Goal: Task Accomplishment & Management: Manage account settings

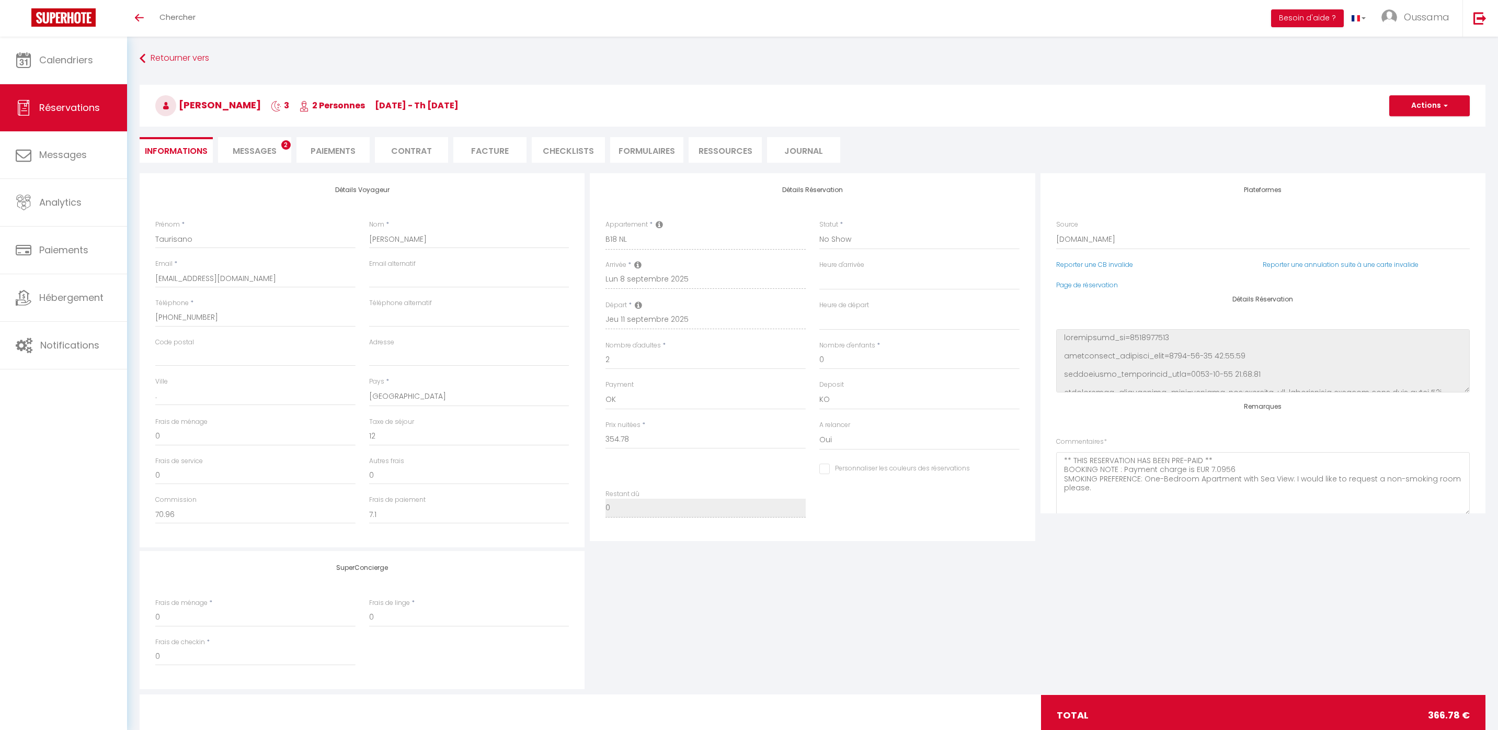
select select "IT"
select select "44375"
select select "3"
select select
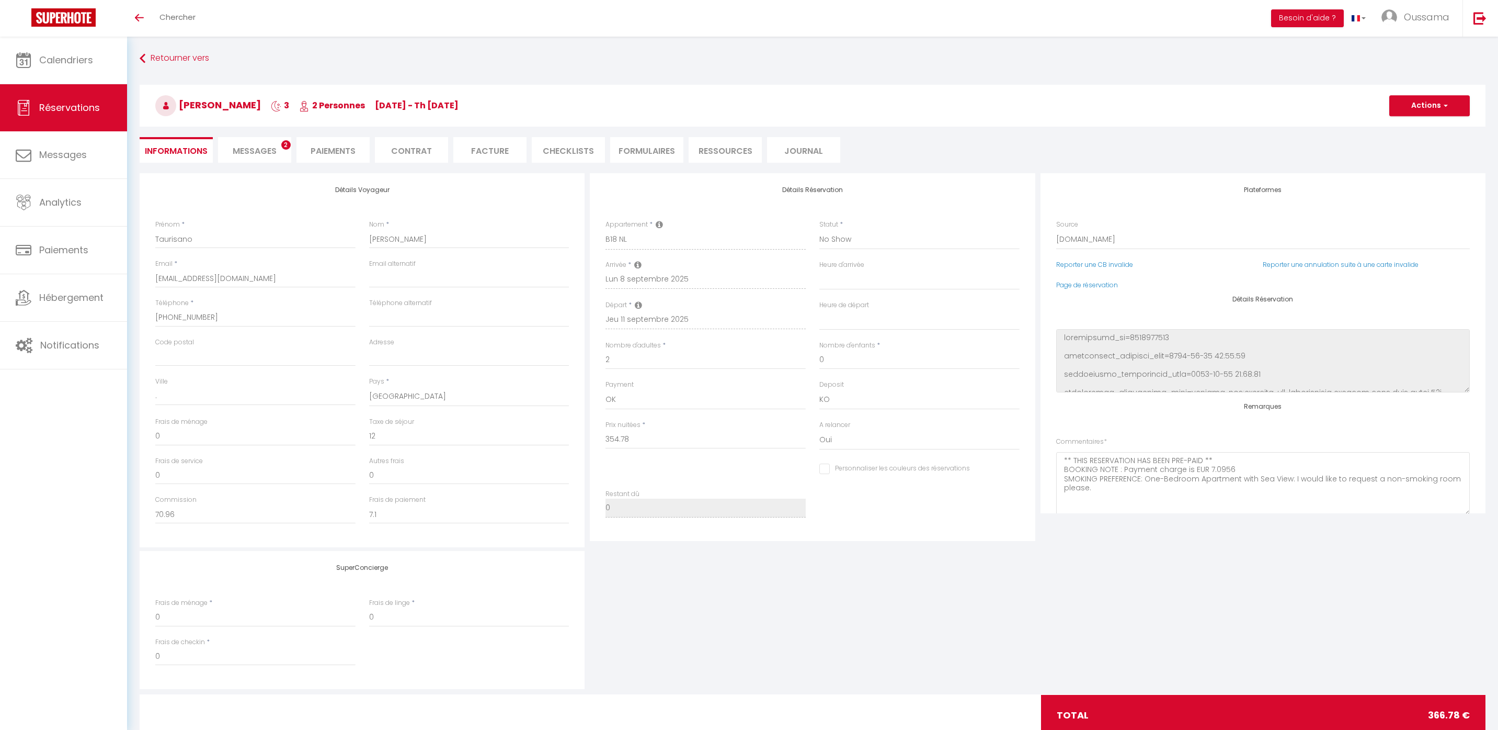
select select "14"
select select "2"
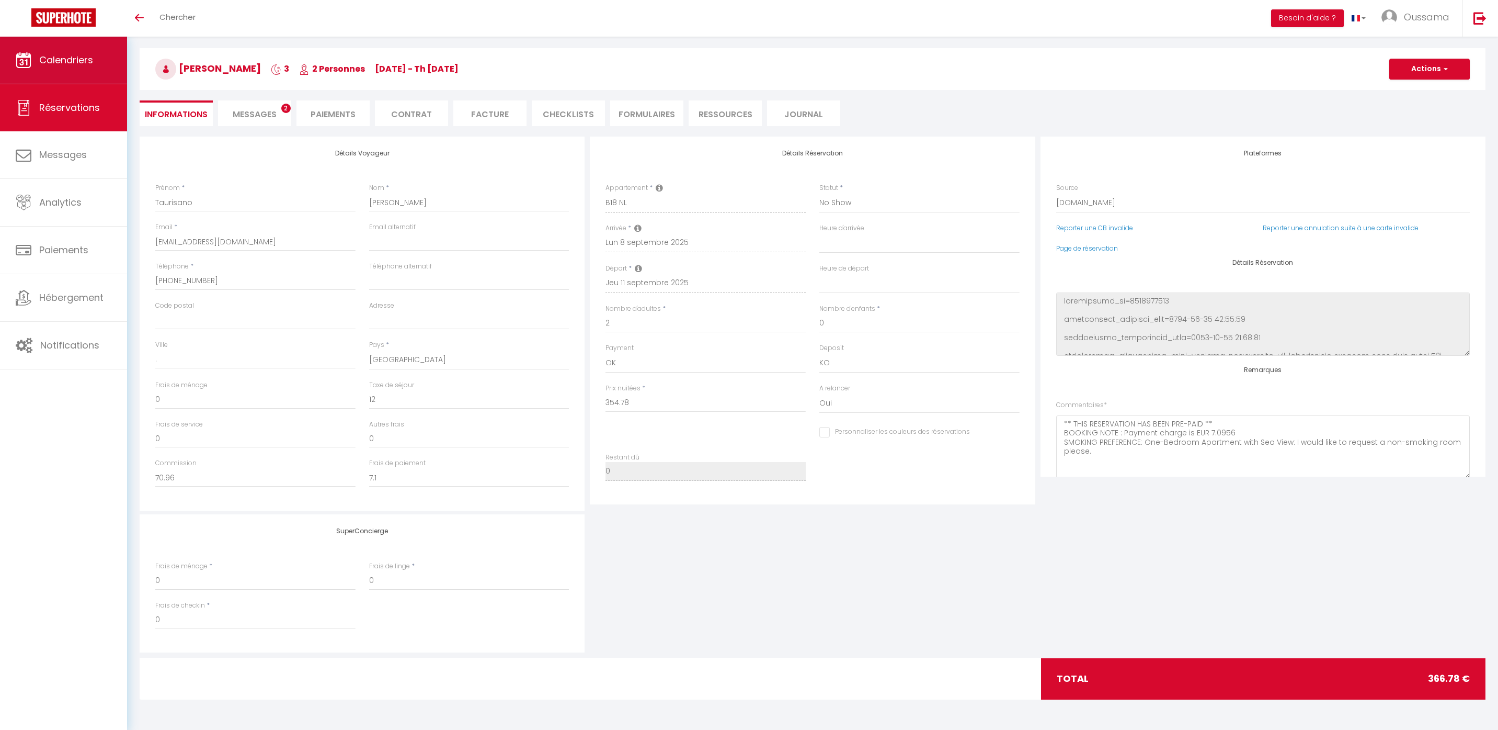
click at [61, 52] on link "Calendriers" at bounding box center [63, 60] width 127 height 47
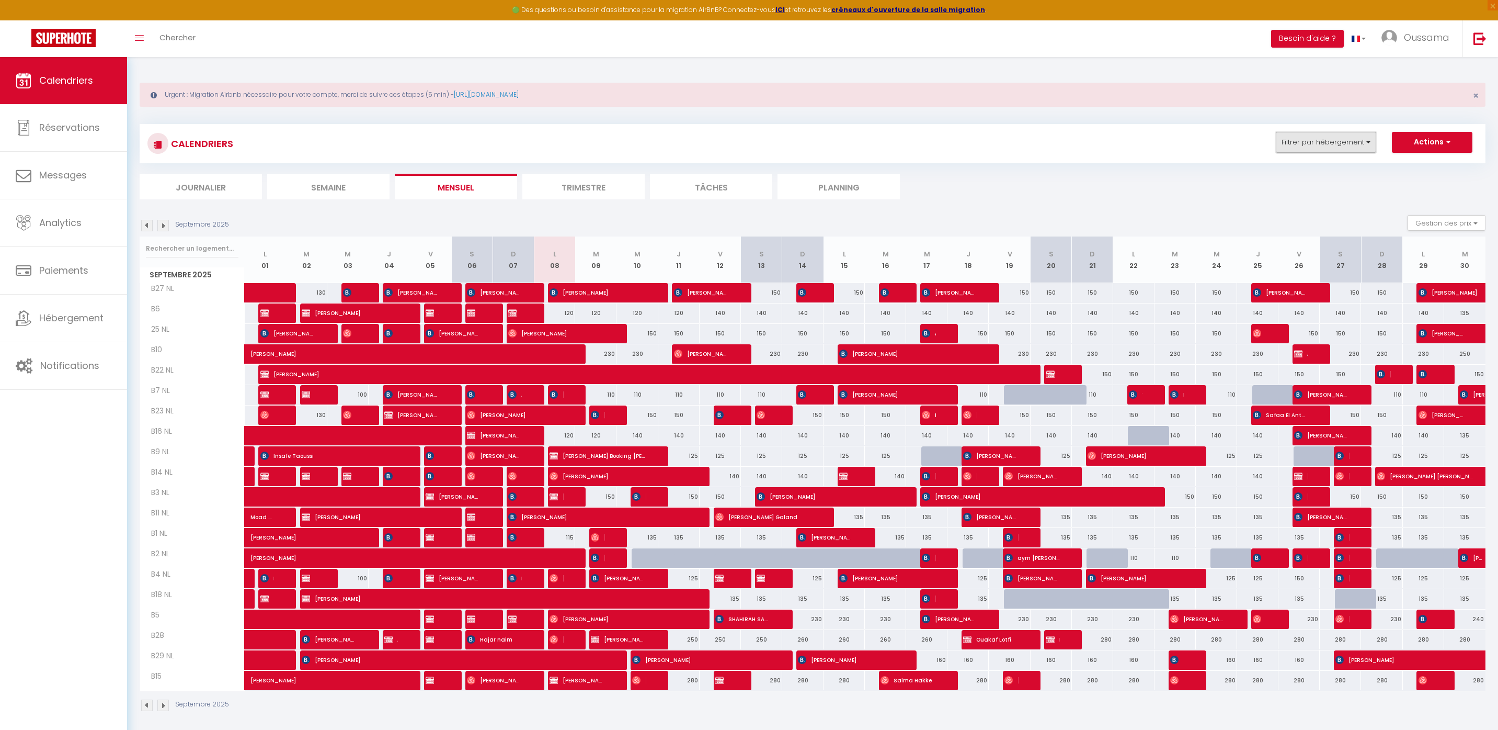
click at [1359, 132] on button "Filtrer par hébergement" at bounding box center [1326, 142] width 100 height 21
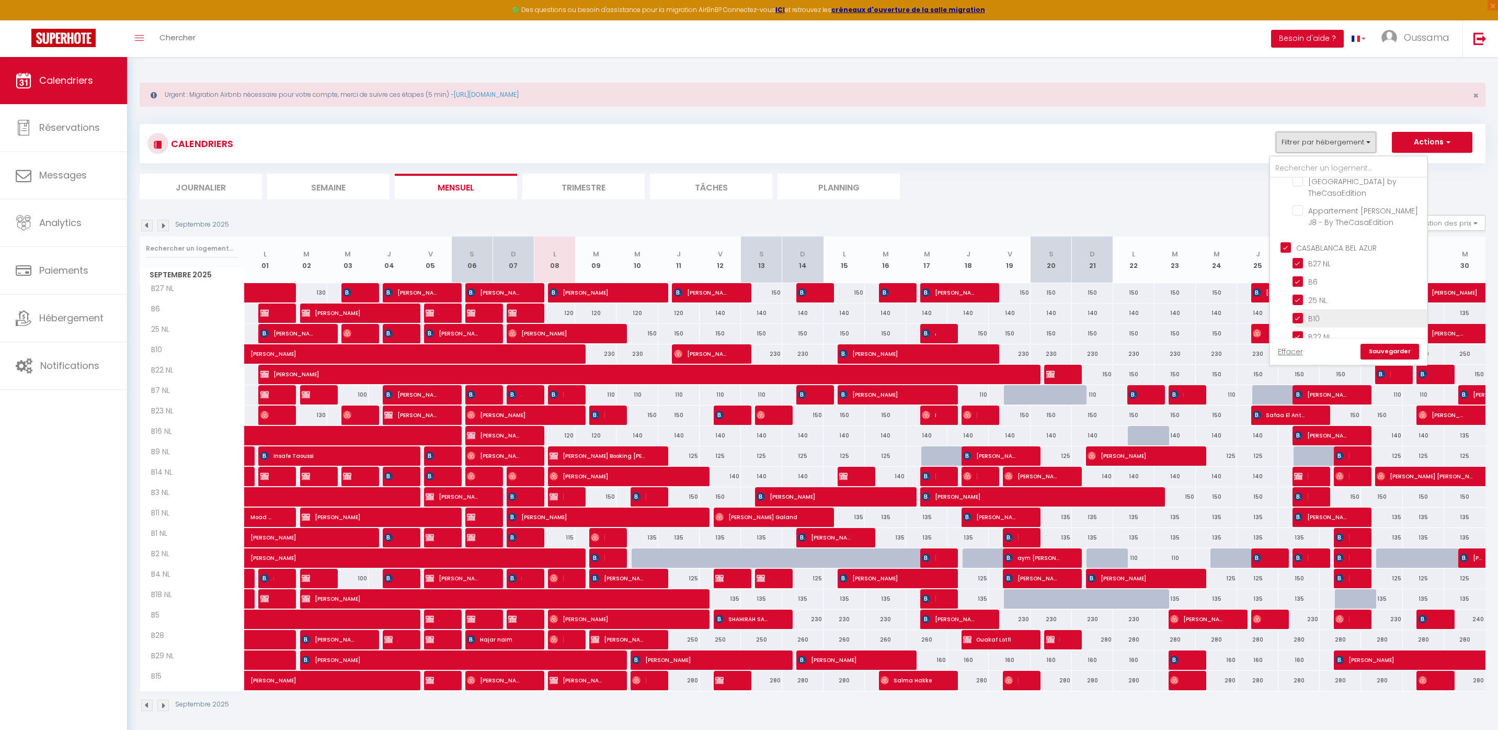
scroll to position [330, 0]
drag, startPoint x: 1290, startPoint y: 257, endPoint x: 1327, endPoint y: 263, distance: 37.5
click at [1290, 261] on input "CASABLANCA BEL AZUR" at bounding box center [1359, 266] width 157 height 10
checkbox input "false"
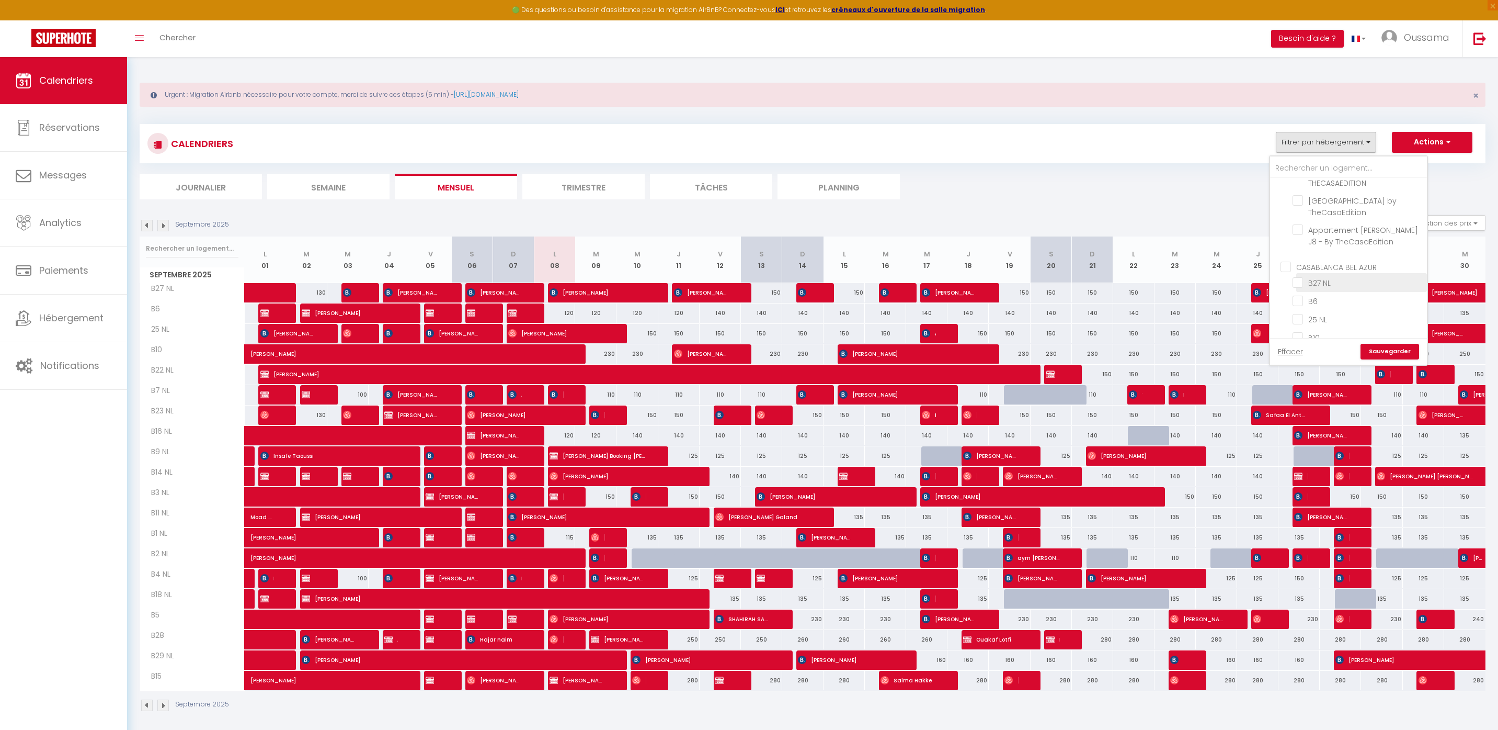
checkbox input "false"
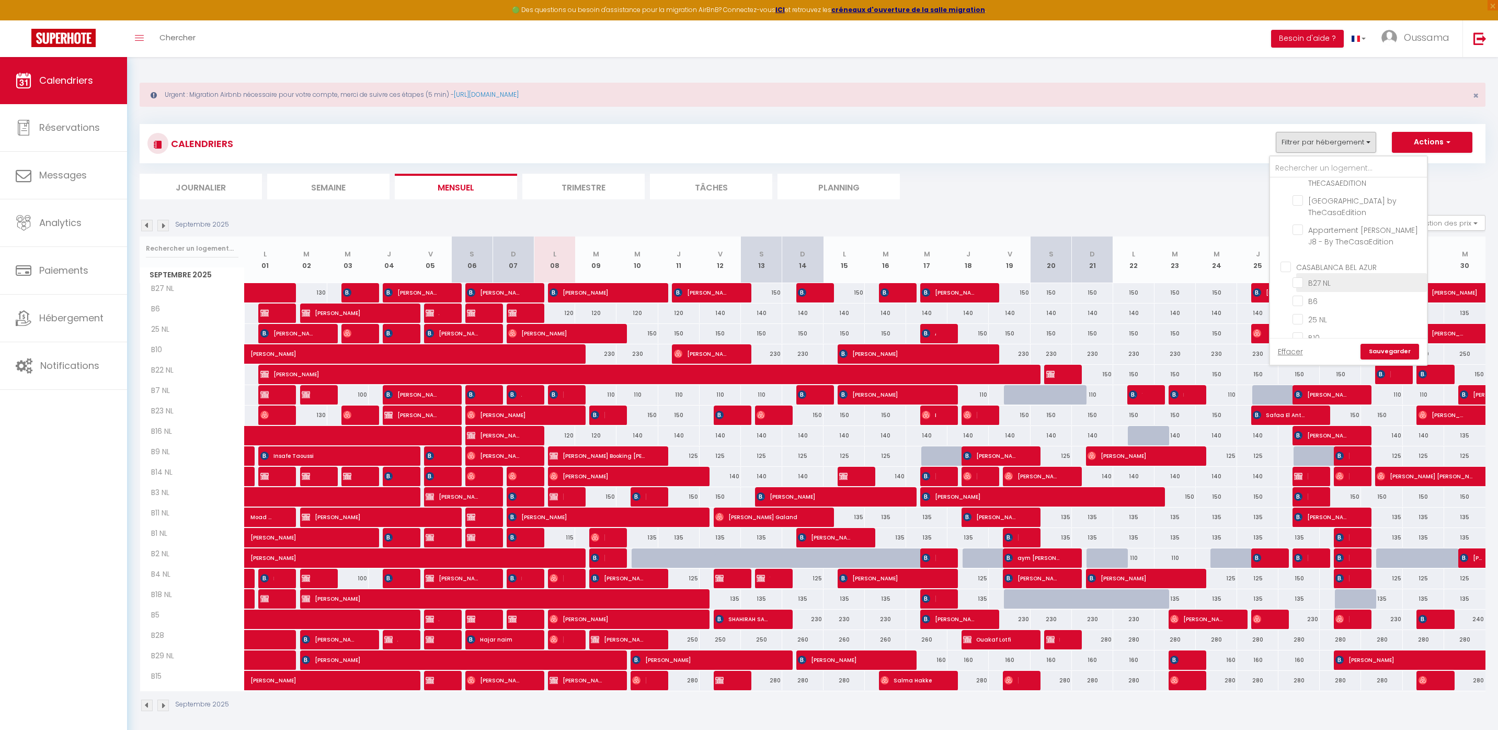
checkbox input "false"
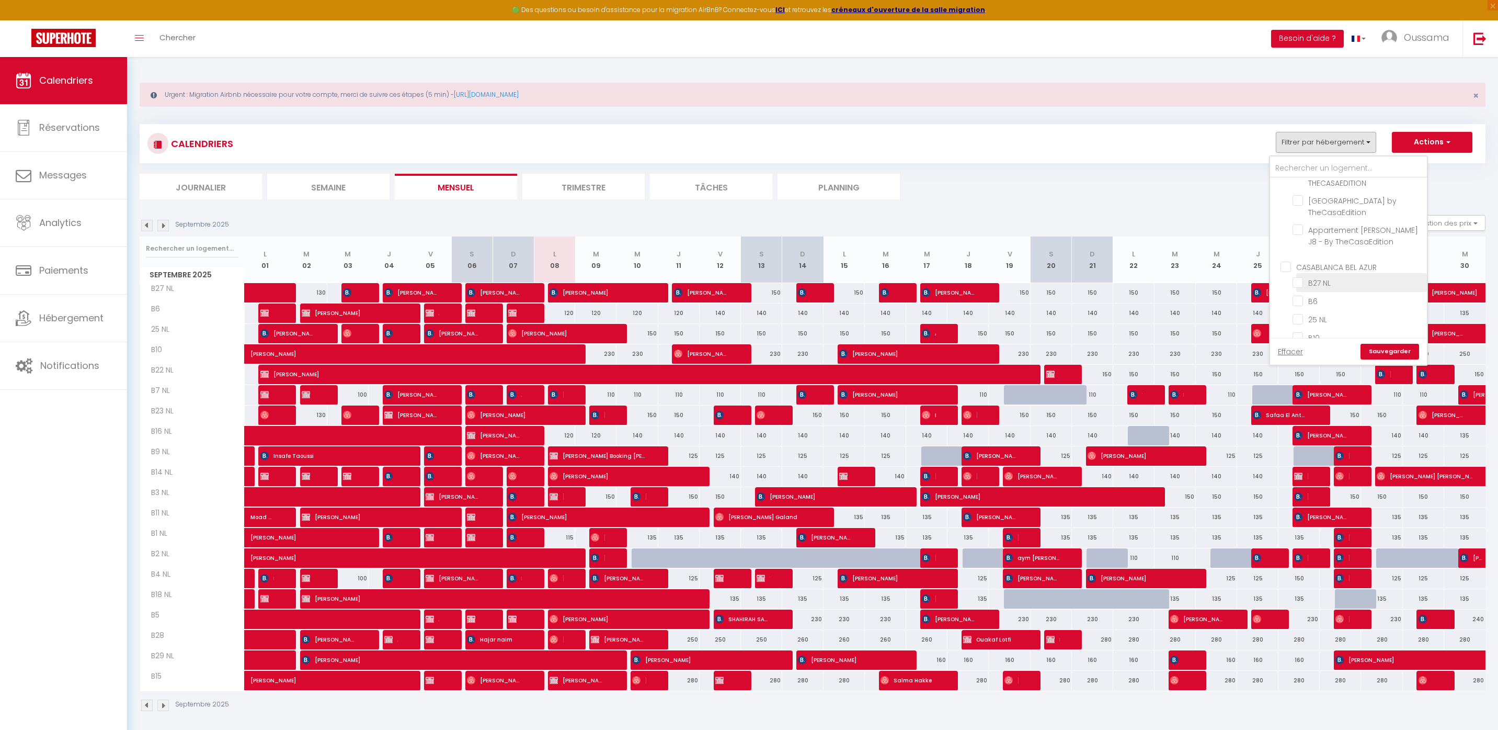
checkbox input "false"
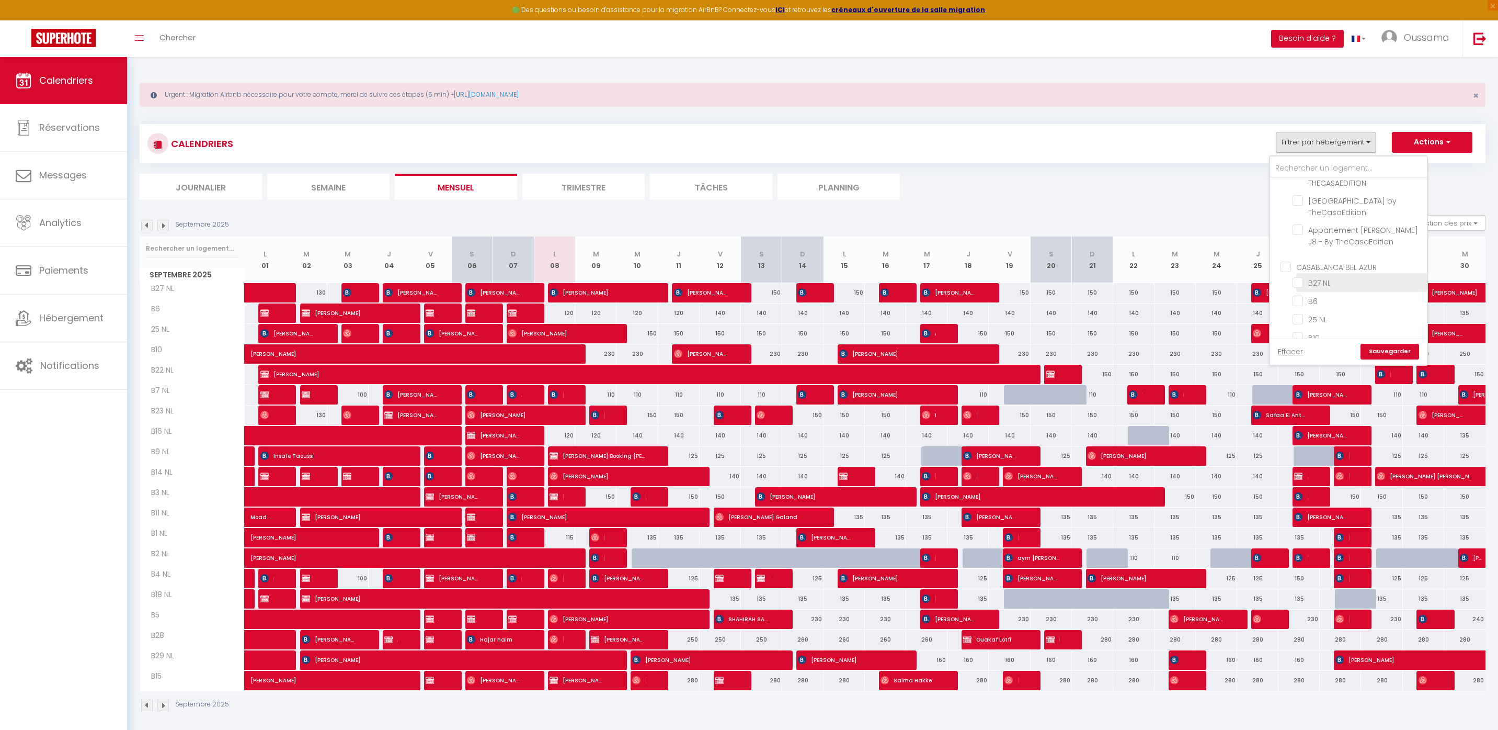
checkbox input "false"
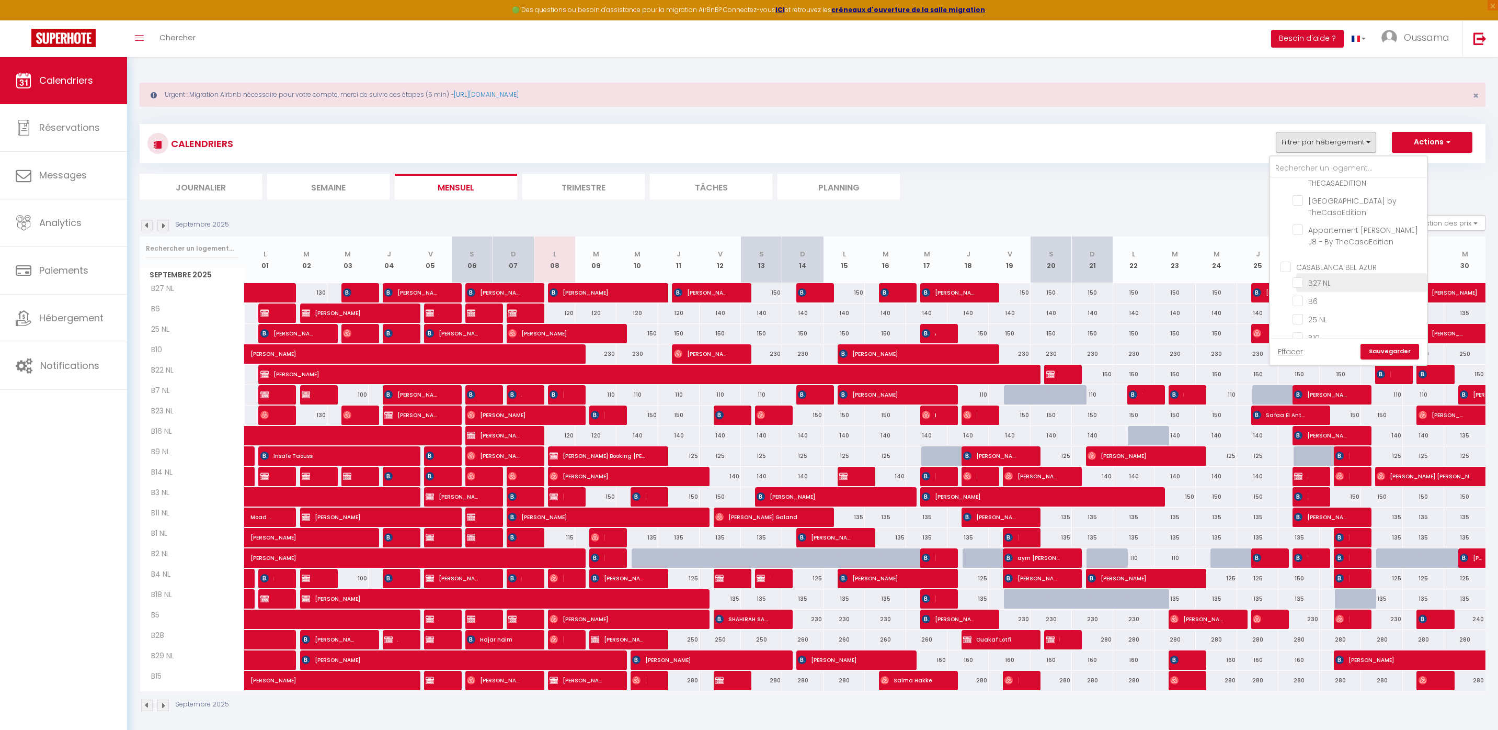
checkbox input "false"
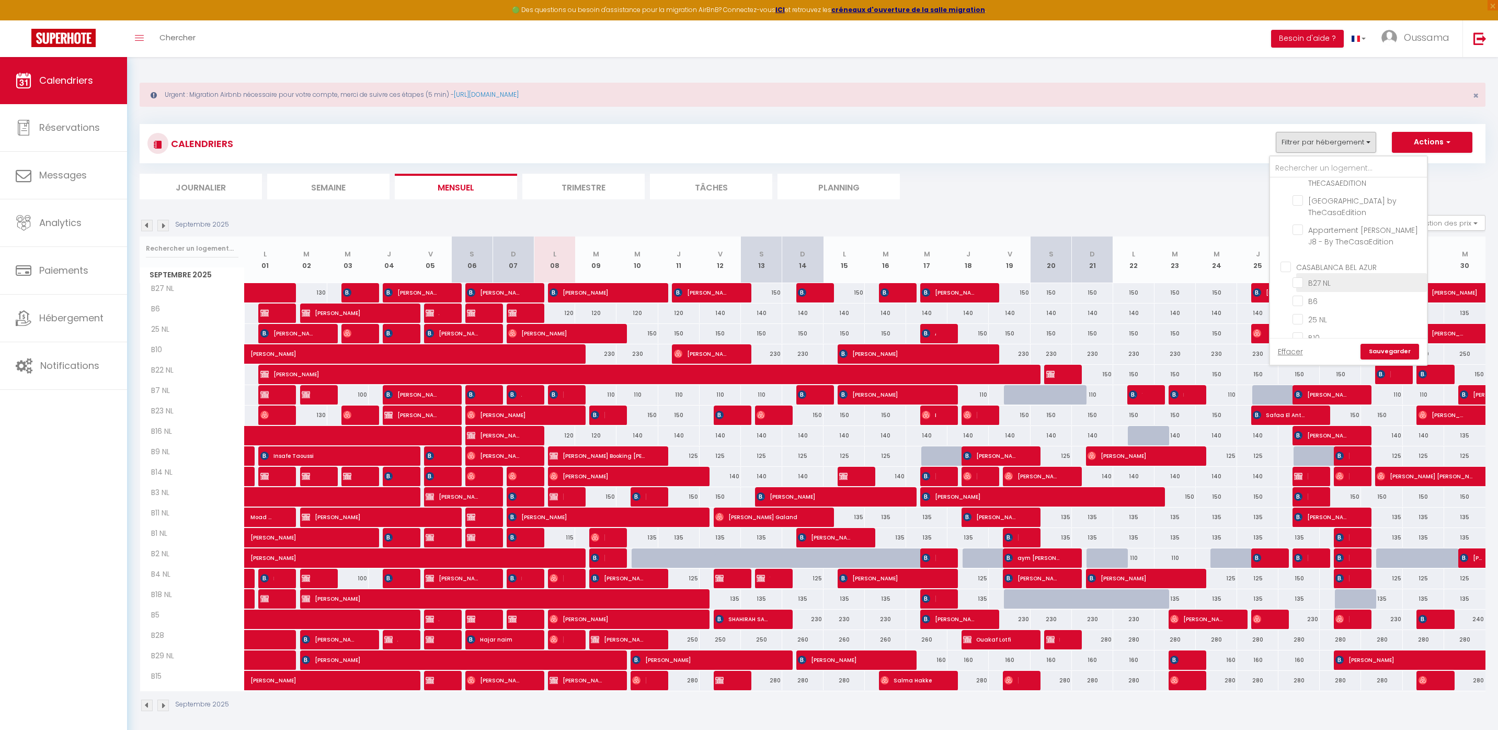
checkbox input "false"
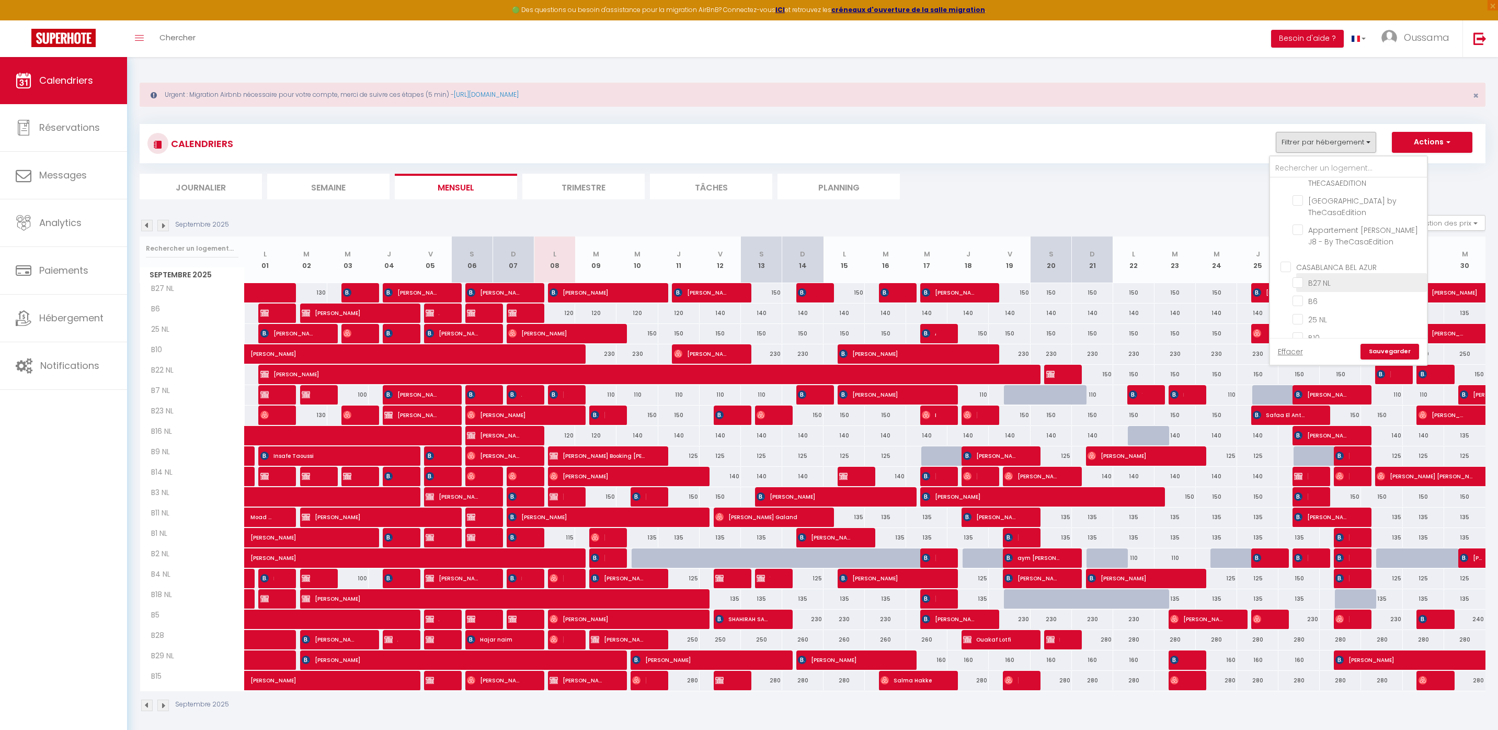
checkbox input "false"
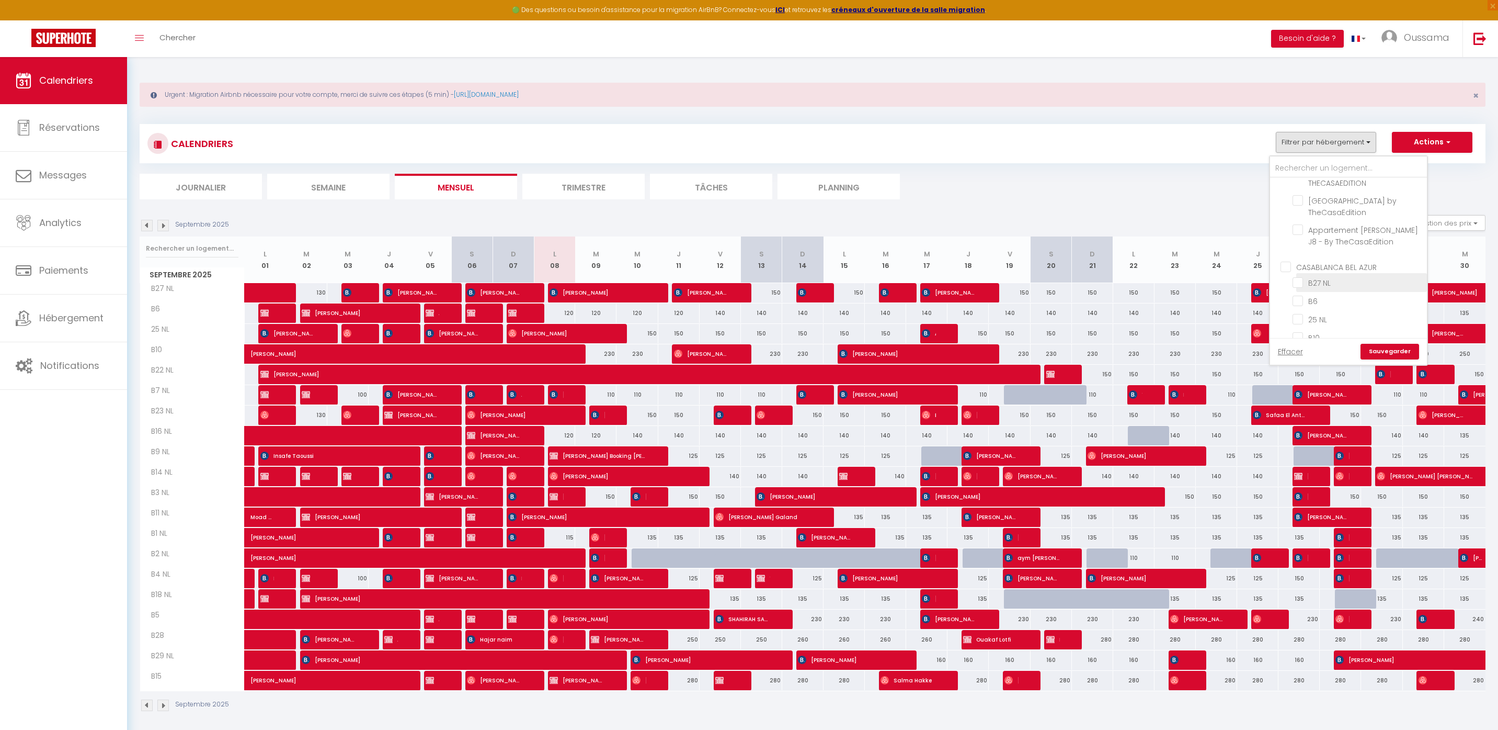
checkbox input "false"
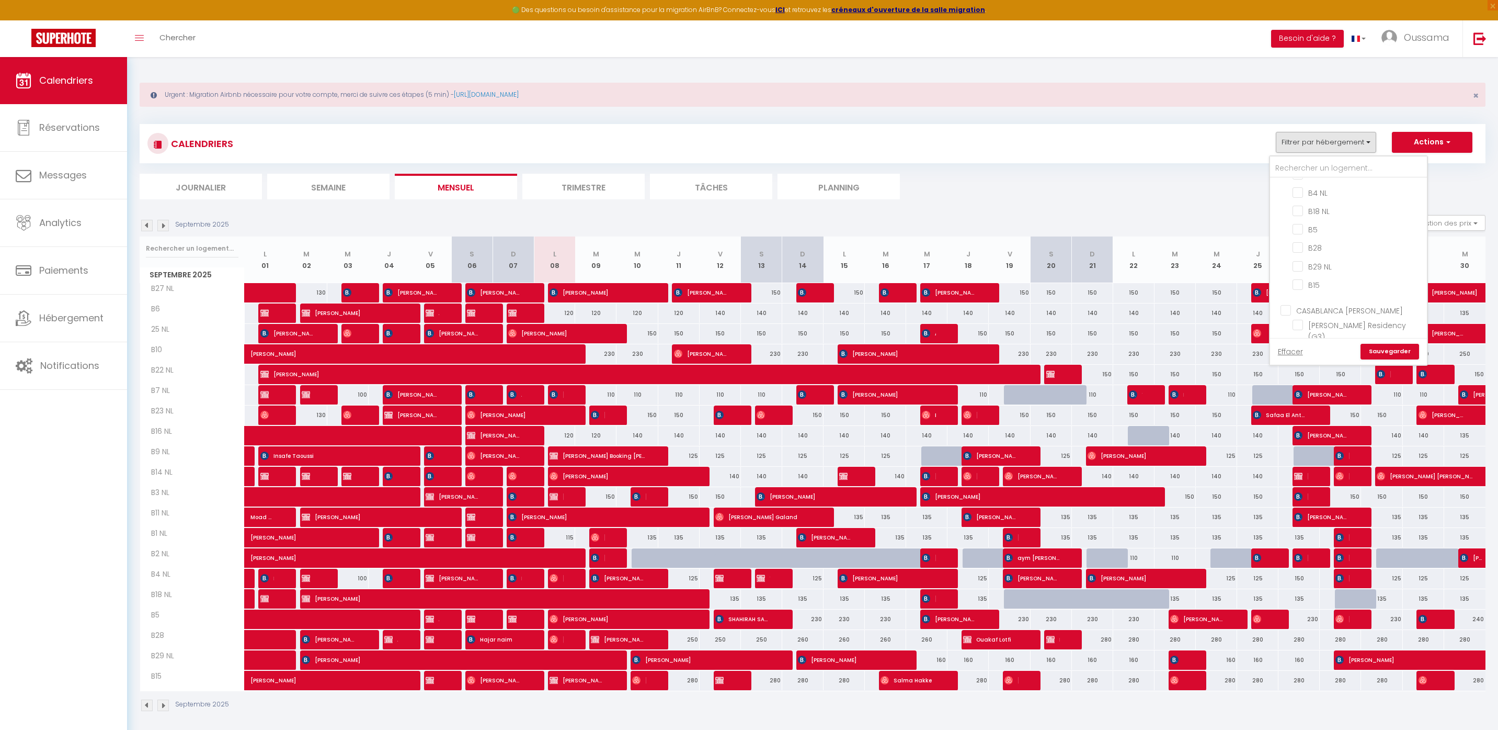
click at [1345, 304] on input "CASABLANCA [PERSON_NAME]" at bounding box center [1359, 309] width 157 height 10
checkbox input "true"
checkbox input "false"
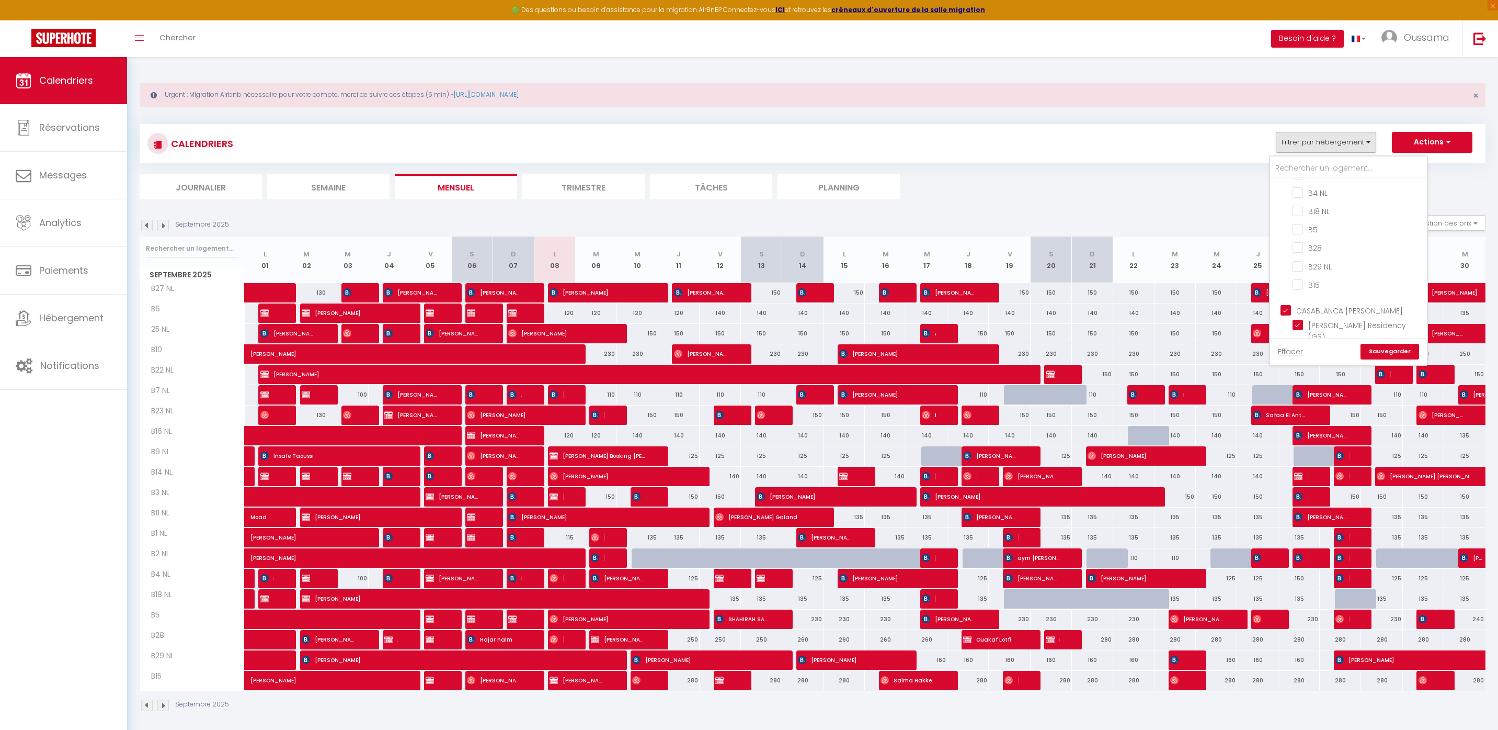
checkbox input "false"
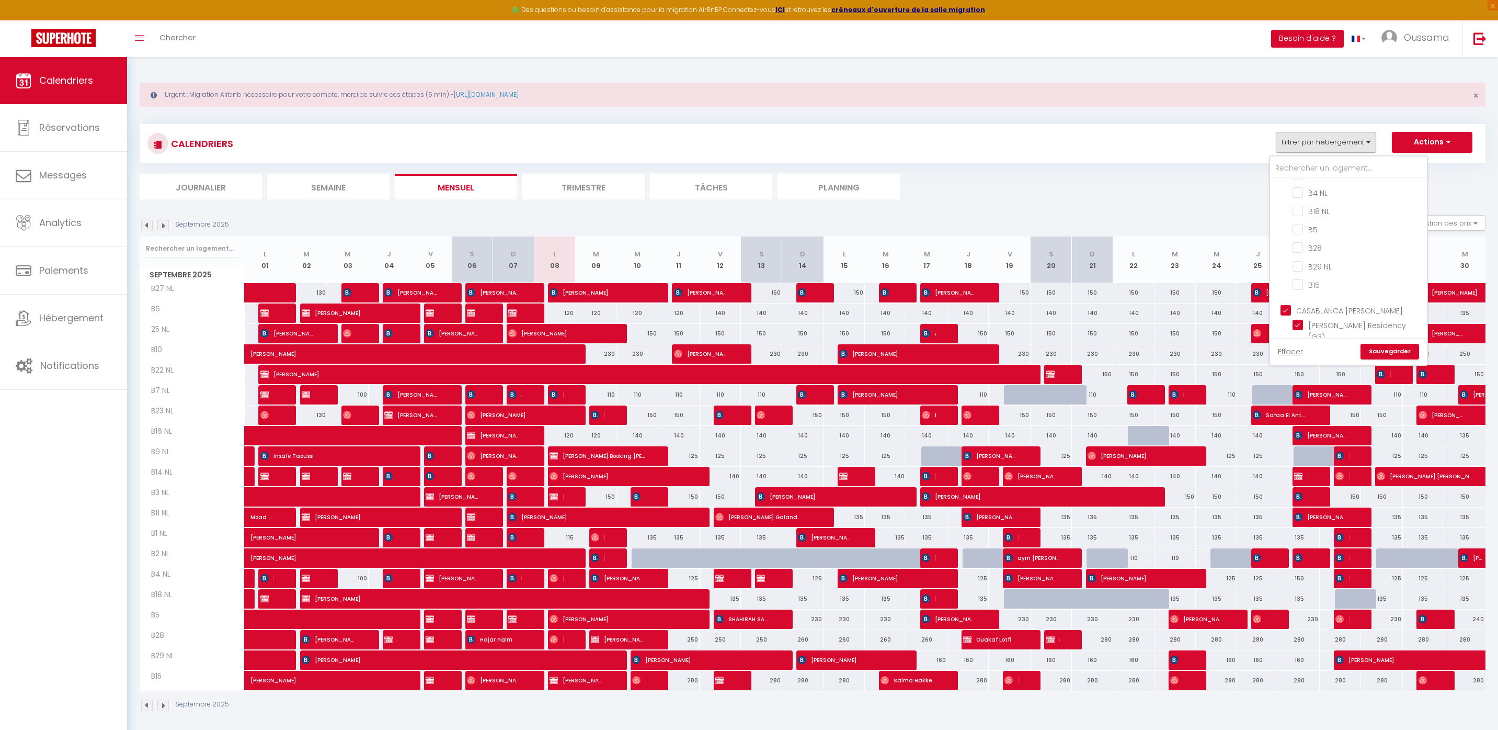
checkbox input "false"
checkbox input "true"
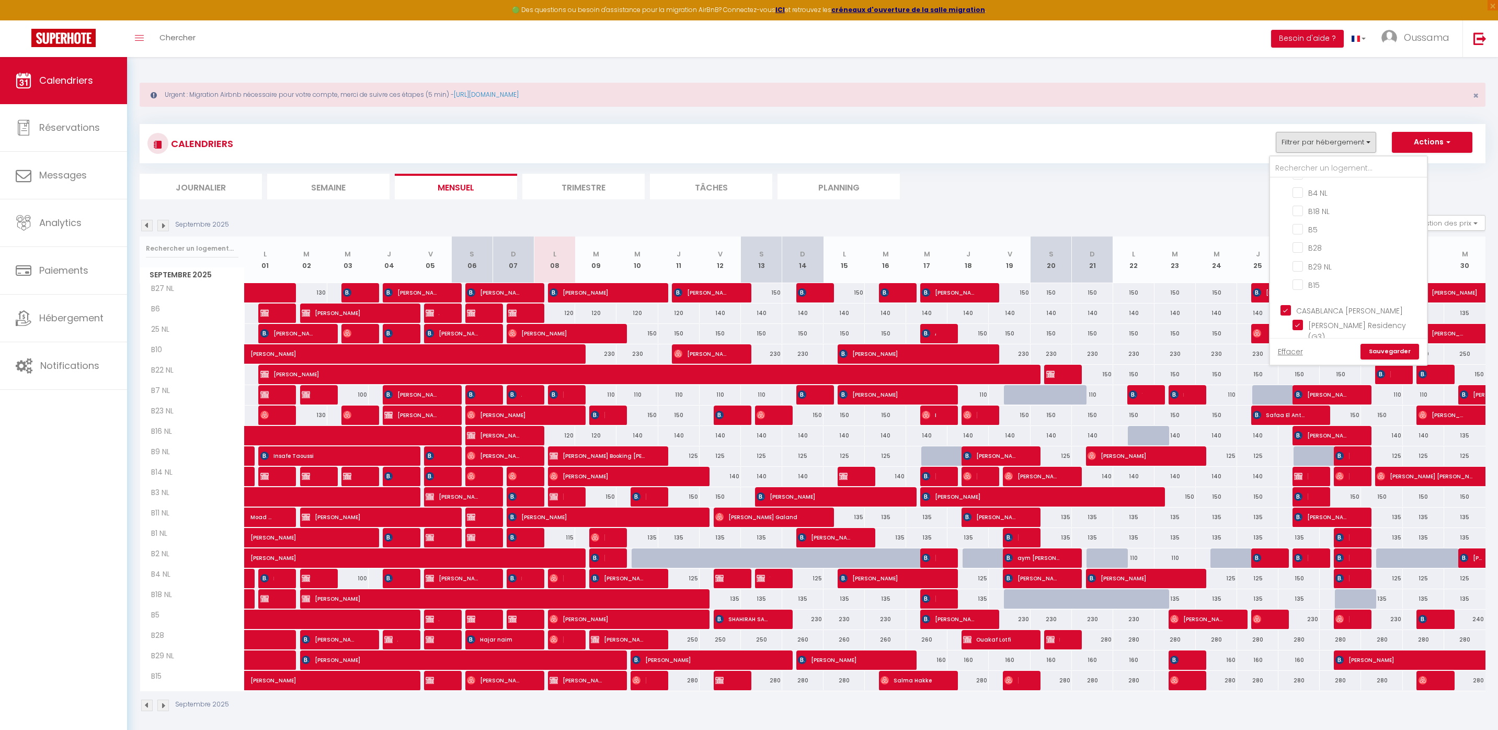
checkbox input "true"
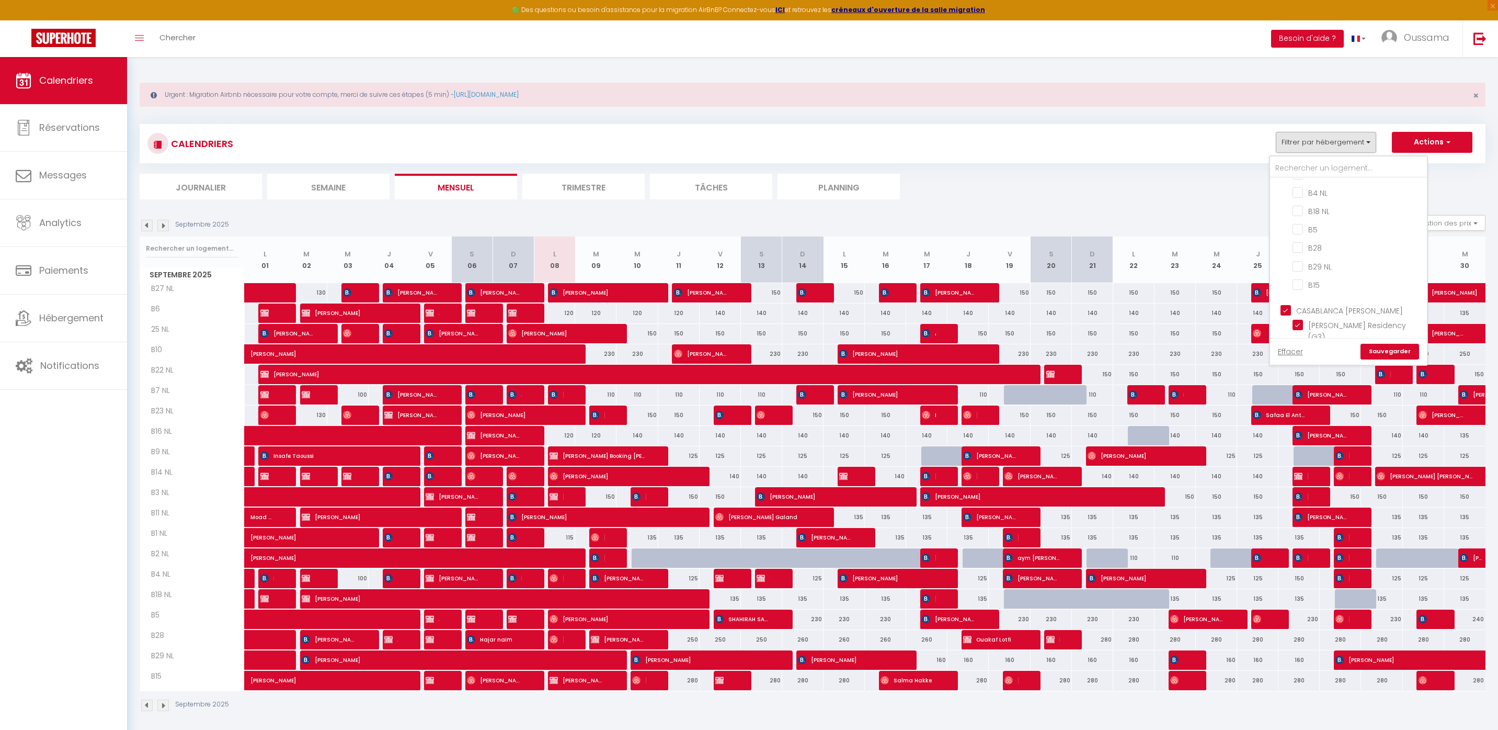
checkbox input "true"
click at [1391, 354] on link "Sauvegarder" at bounding box center [1390, 352] width 59 height 16
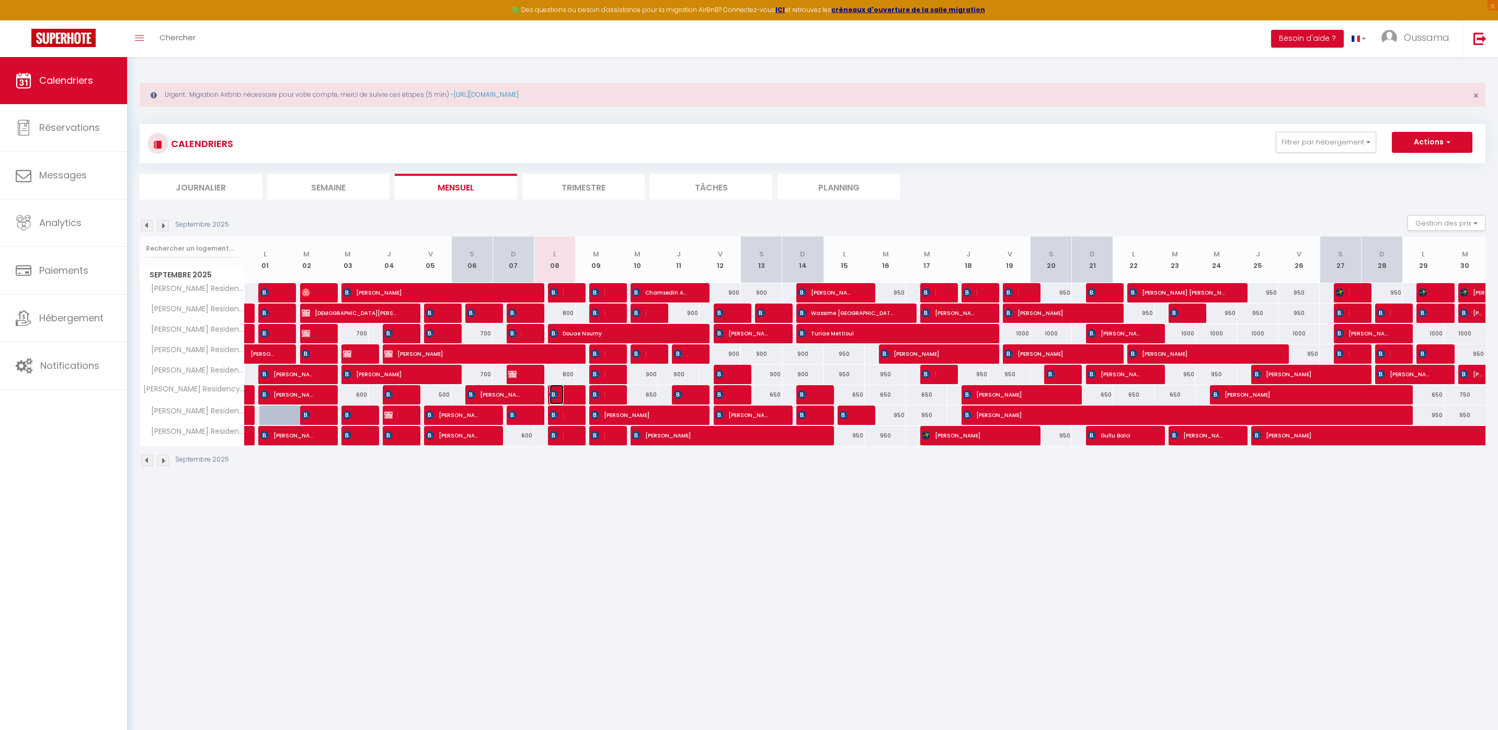
click at [560, 396] on span "SAFIEDINE Hachem" at bounding box center [557, 394] width 14 height 20
select select "OK"
select select "0"
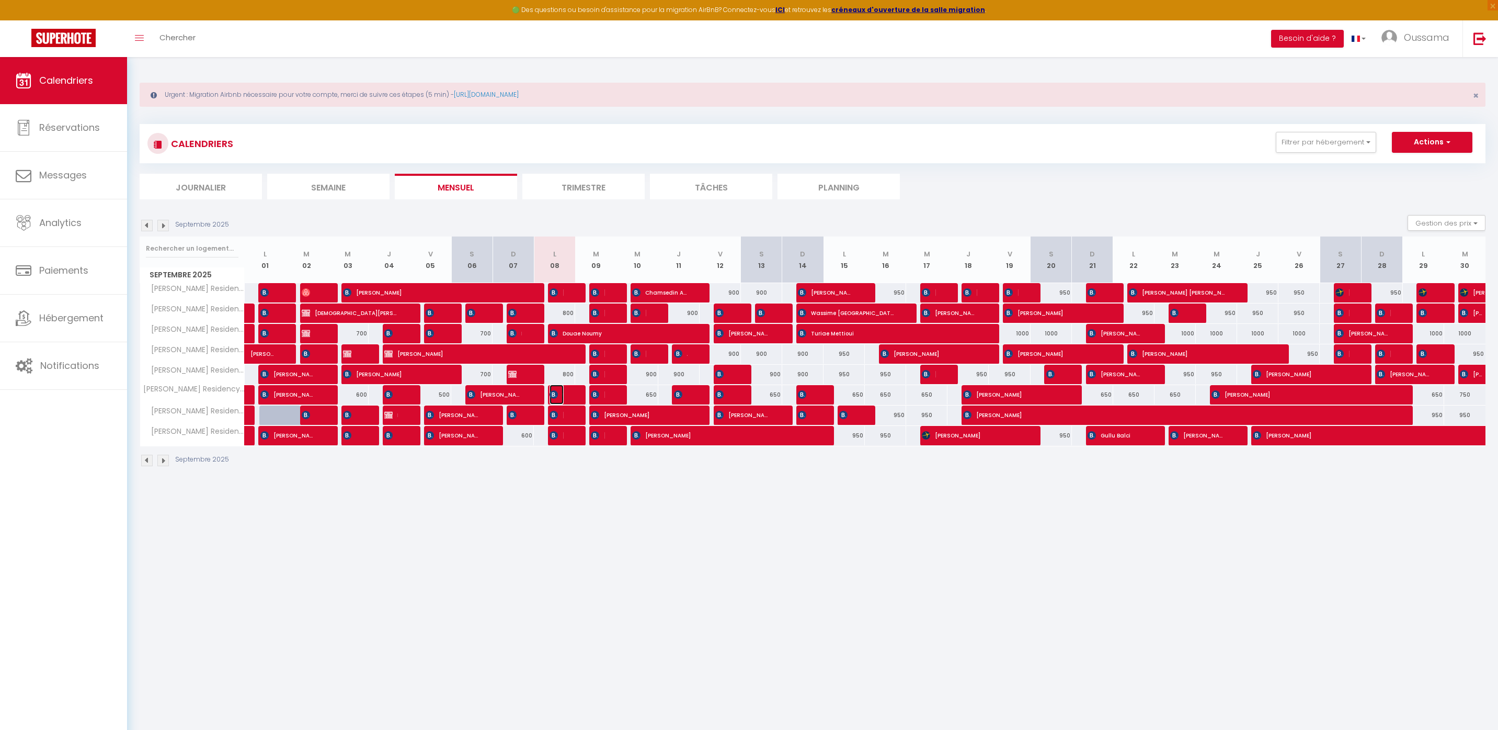
select select "1"
select select
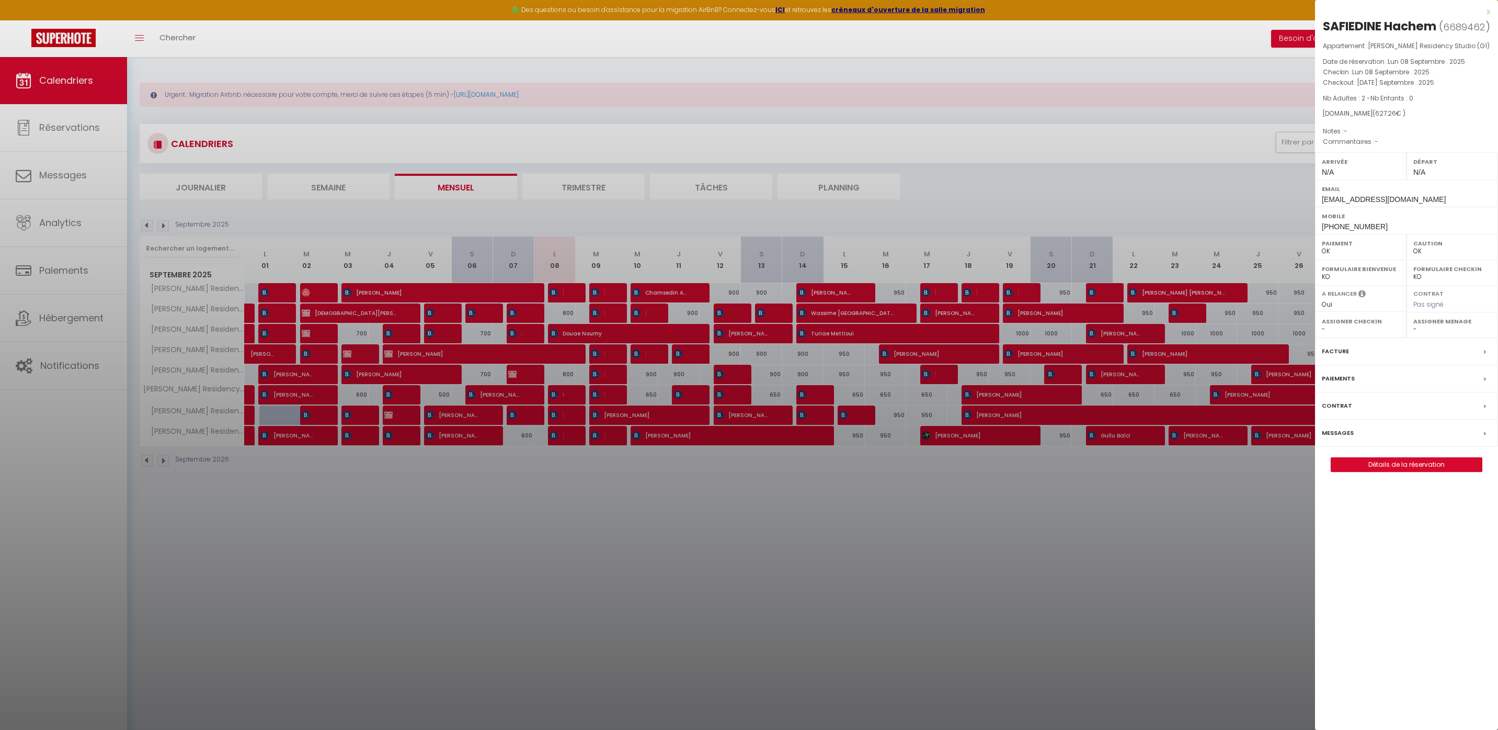
click at [1486, 12] on div "x" at bounding box center [1402, 11] width 175 height 13
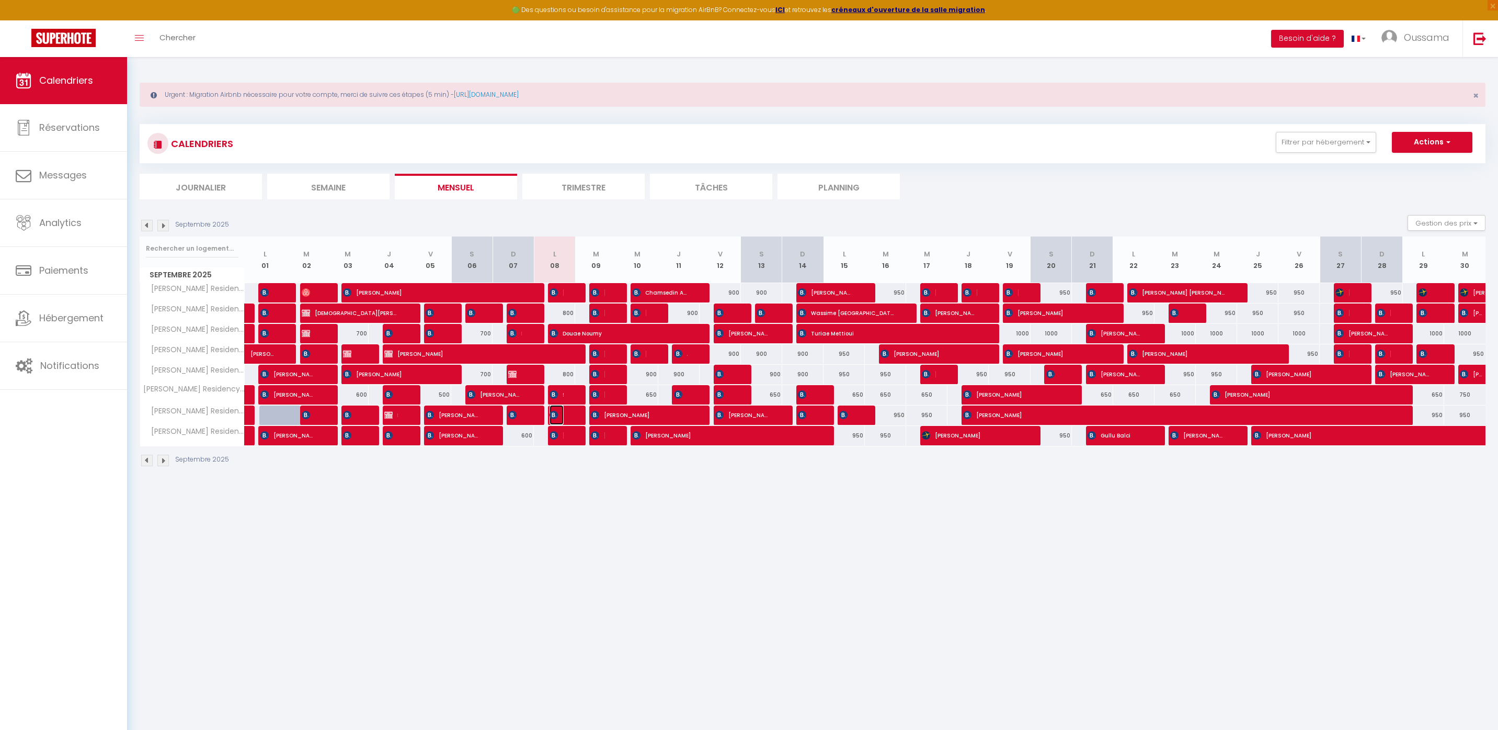
click at [559, 417] on span "Beqqali Mohamed-Ali" at bounding box center [557, 415] width 14 height 20
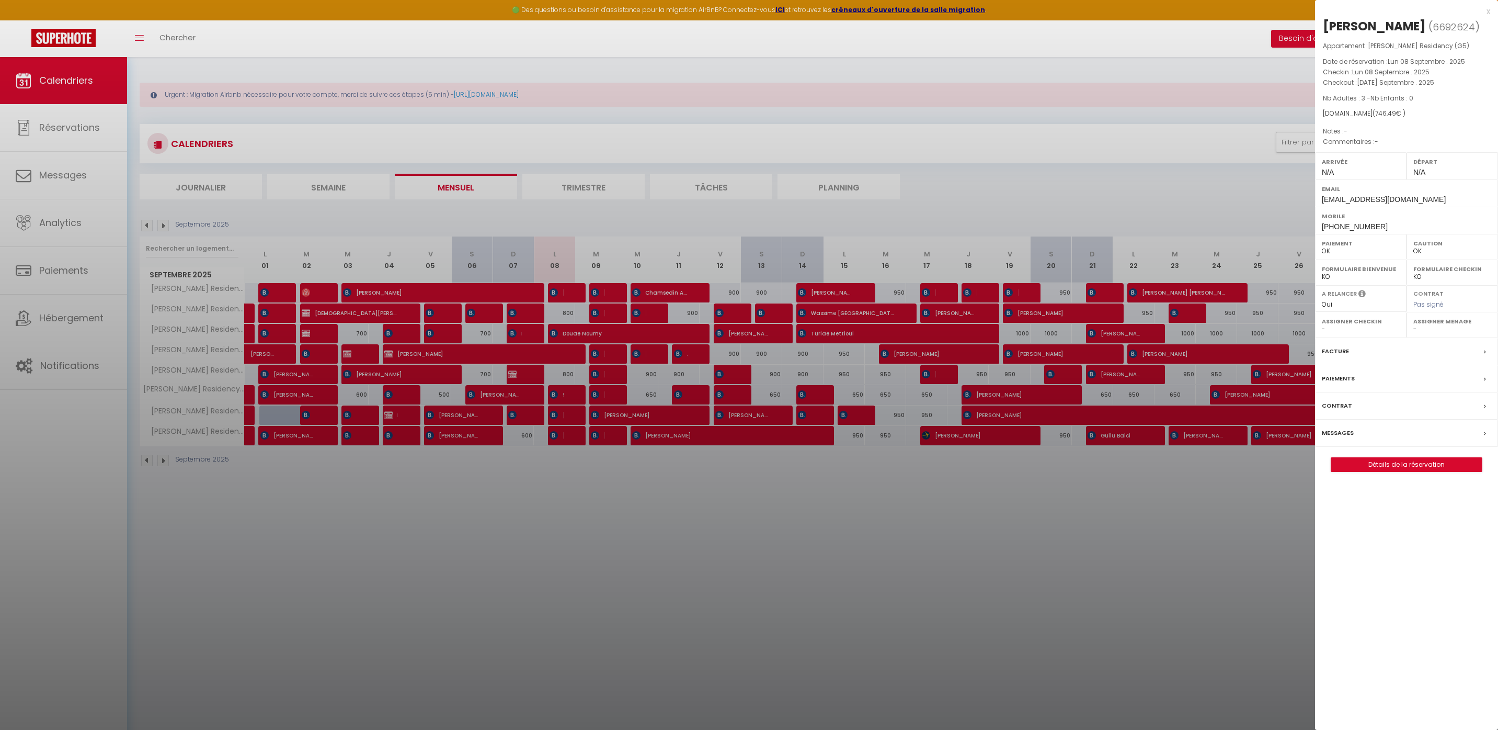
click at [1492, 12] on div "x Beqqali Mohamed-Ali ( 6692624 ) Appartement : Gauthier Residency (G5) Date de…" at bounding box center [1406, 243] width 183 height 487
click at [1488, 11] on div "x" at bounding box center [1402, 11] width 175 height 13
